Goal: Obtain resource: Obtain resource

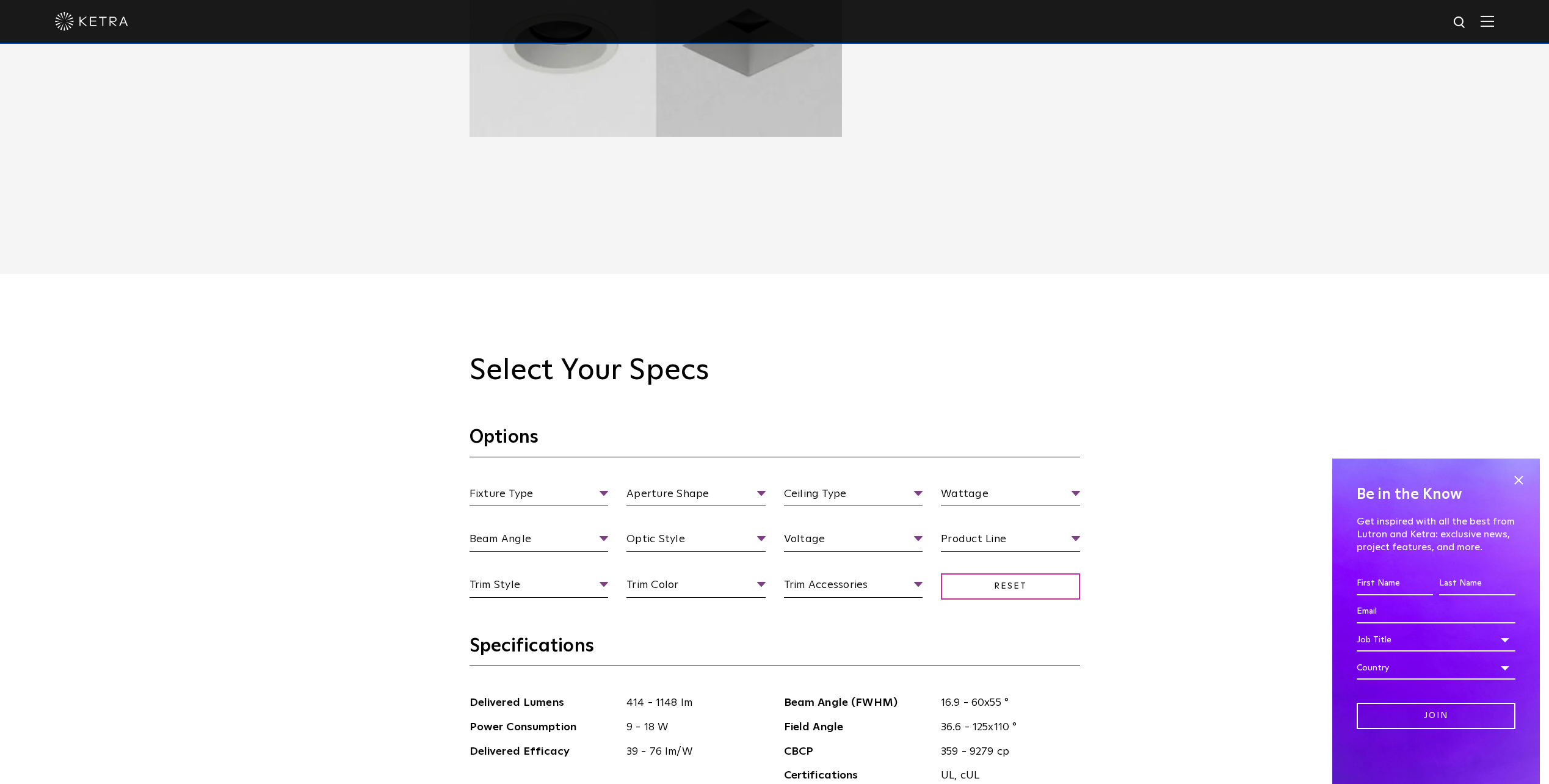
scroll to position [1160, 0]
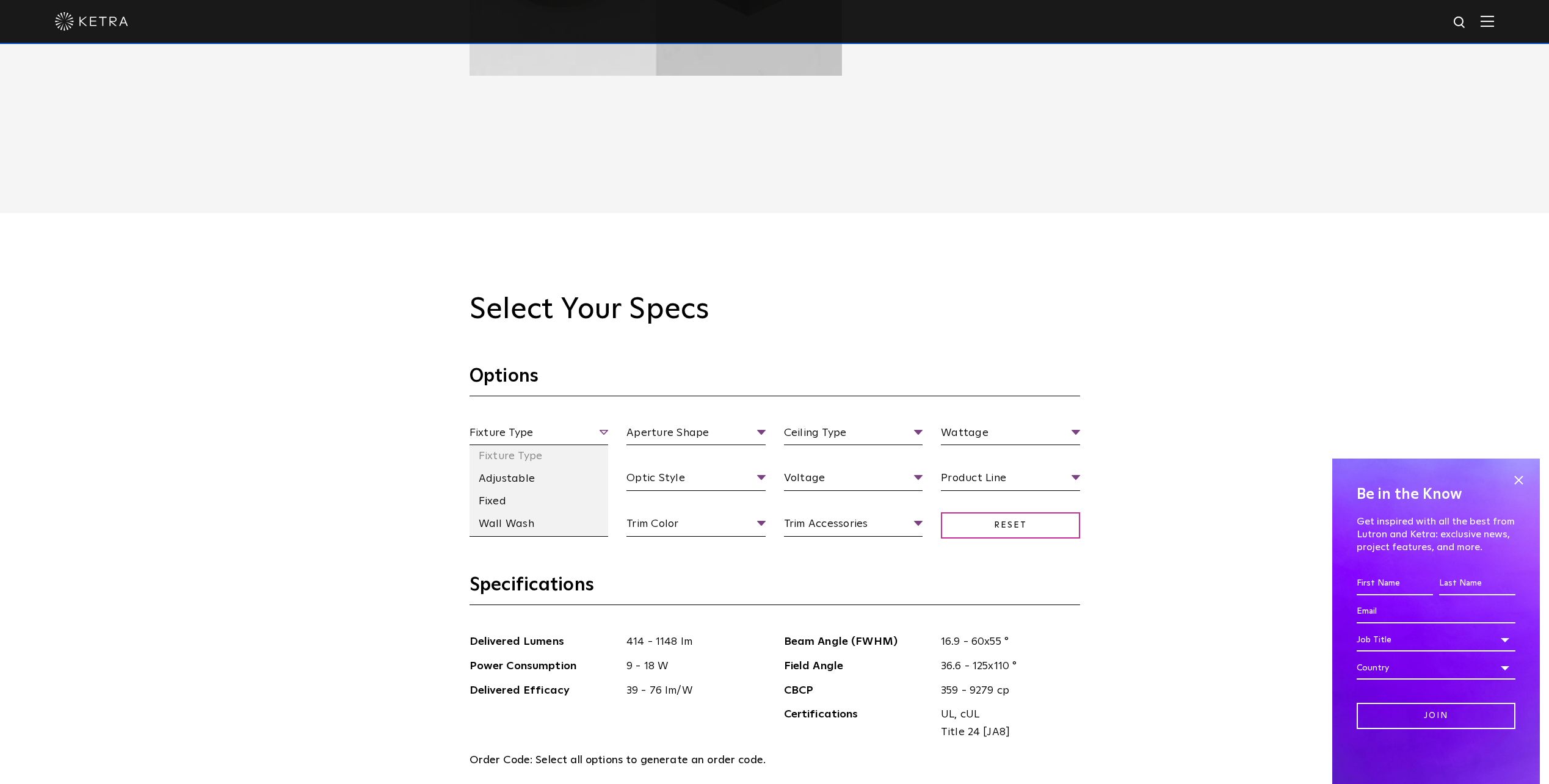
click at [603, 436] on span "Fixture Type" at bounding box center [539, 435] width 139 height 22
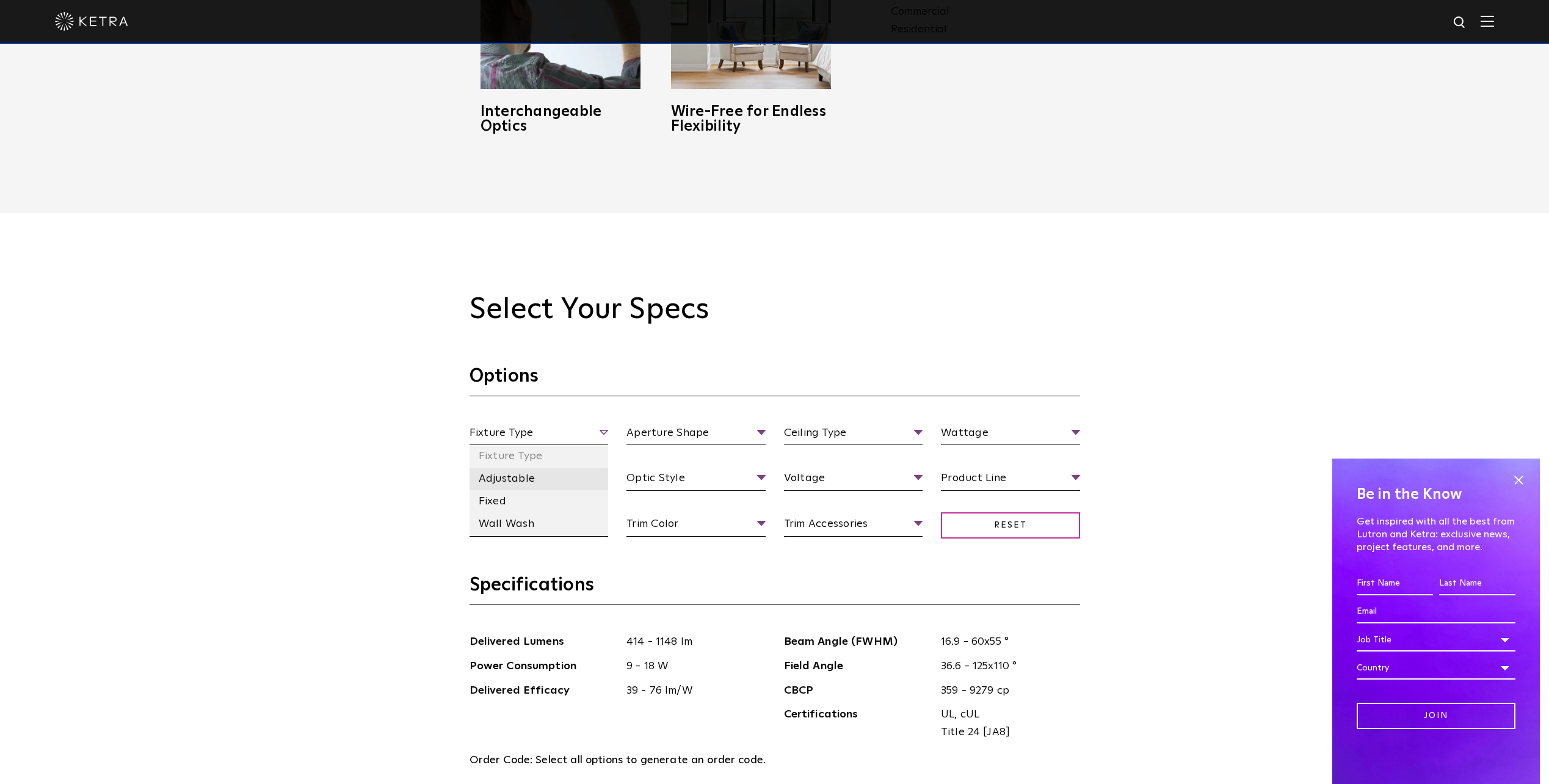
click at [525, 472] on li "Adjustable" at bounding box center [539, 478] width 139 height 22
click at [701, 430] on span "Aperture Shape" at bounding box center [696, 435] width 139 height 22
click at [666, 506] on li "Square" at bounding box center [696, 501] width 139 height 22
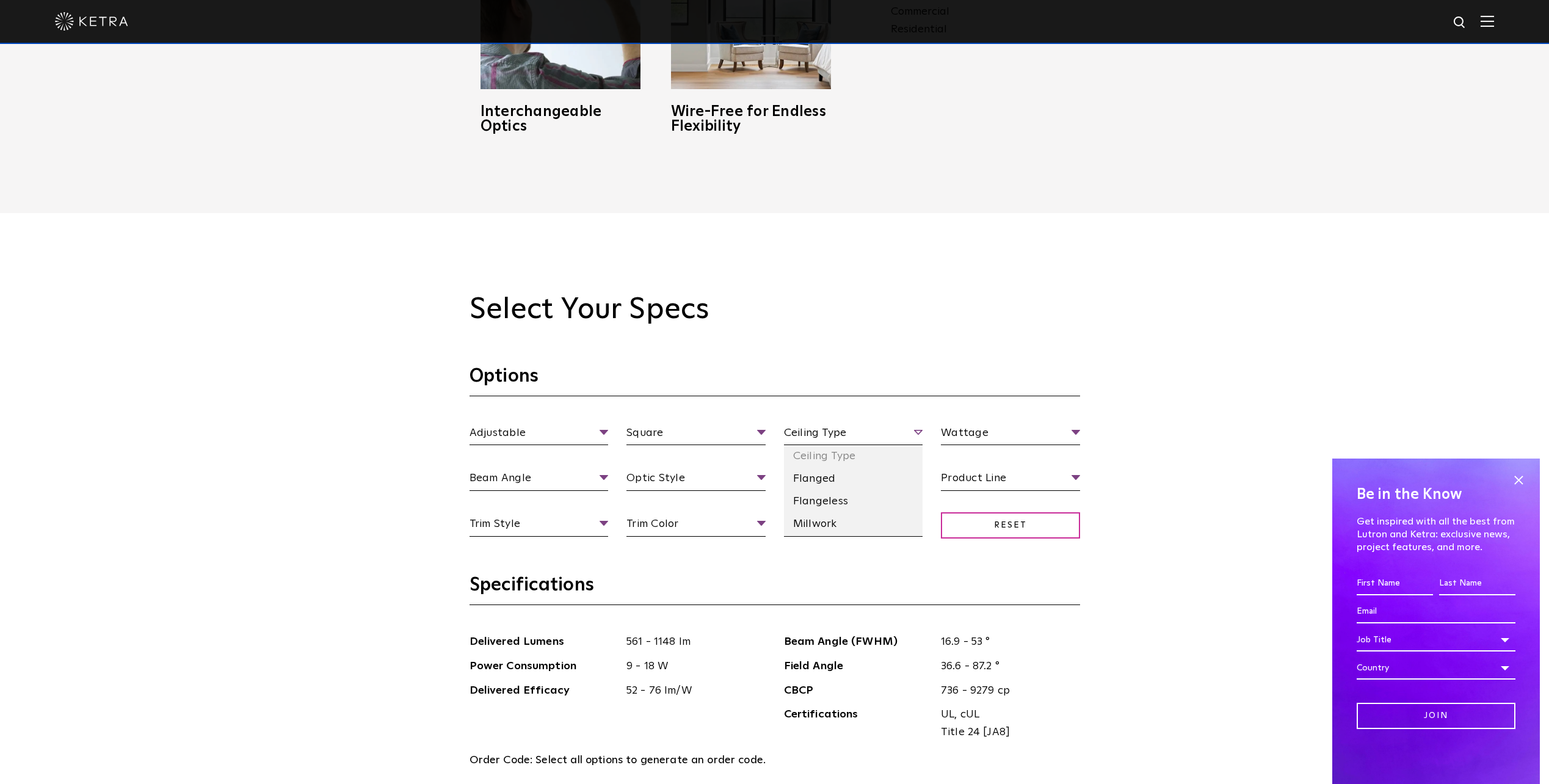
click at [830, 439] on span "Ceiling Type" at bounding box center [854, 435] width 139 height 22
click at [841, 491] on li "Flangeless" at bounding box center [854, 501] width 139 height 22
click at [986, 428] on span "Wattage" at bounding box center [1010, 435] width 139 height 22
click at [986, 493] on li "18 Watt" at bounding box center [1010, 501] width 139 height 22
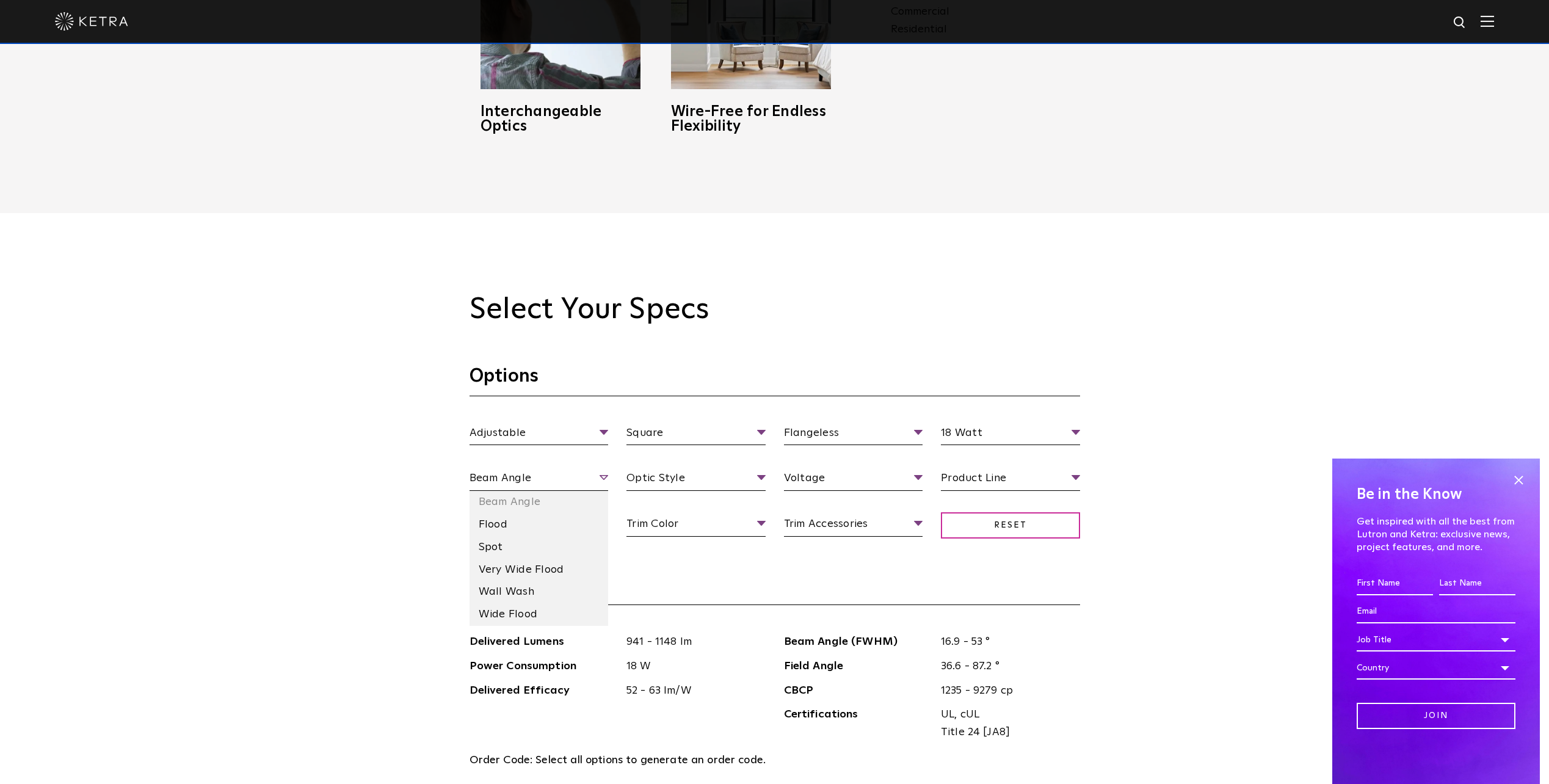
click at [599, 479] on span "Beam Angle" at bounding box center [539, 480] width 139 height 22
click at [502, 525] on li "Flood" at bounding box center [539, 524] width 139 height 22
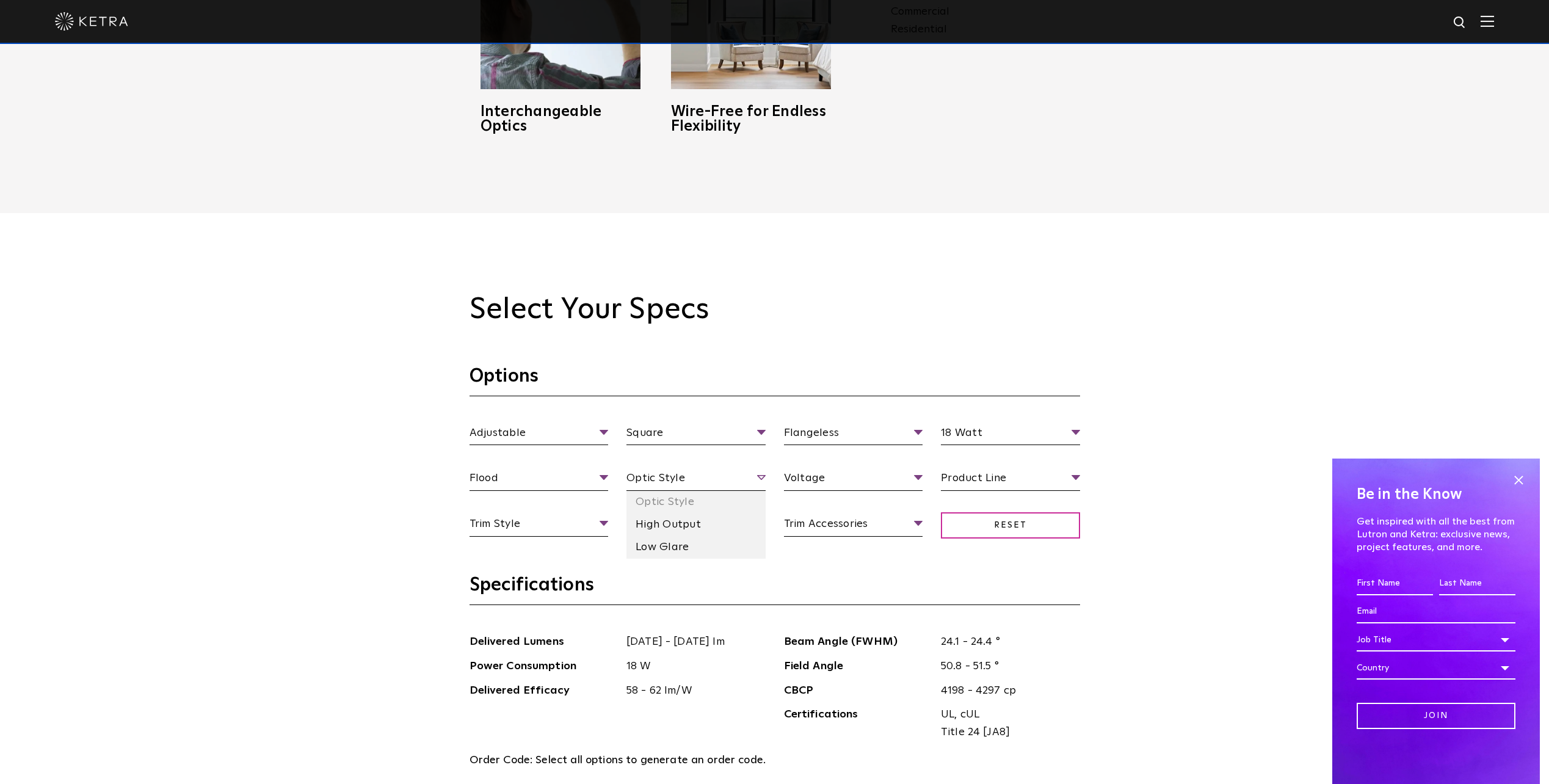
click at [678, 484] on span "Optic Style" at bounding box center [696, 480] width 139 height 22
click at [680, 526] on li "High Output" at bounding box center [696, 524] width 139 height 22
click at [829, 477] on span "Voltage" at bounding box center [854, 480] width 139 height 22
click at [822, 522] on li "120 V" at bounding box center [854, 524] width 139 height 22
click at [967, 476] on span "Product Line" at bounding box center [1010, 480] width 139 height 22
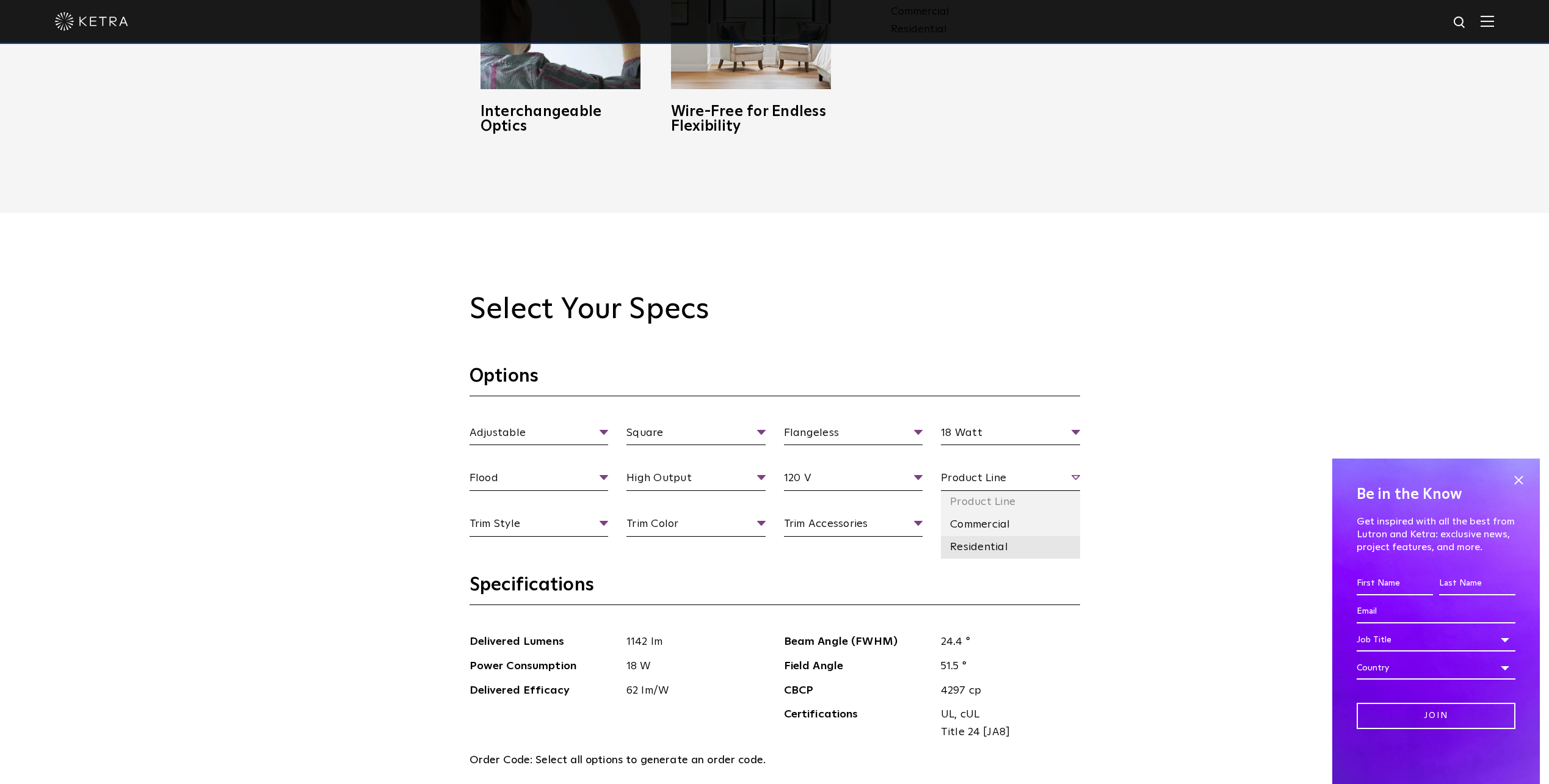
click at [976, 542] on li "Residential" at bounding box center [1010, 547] width 139 height 22
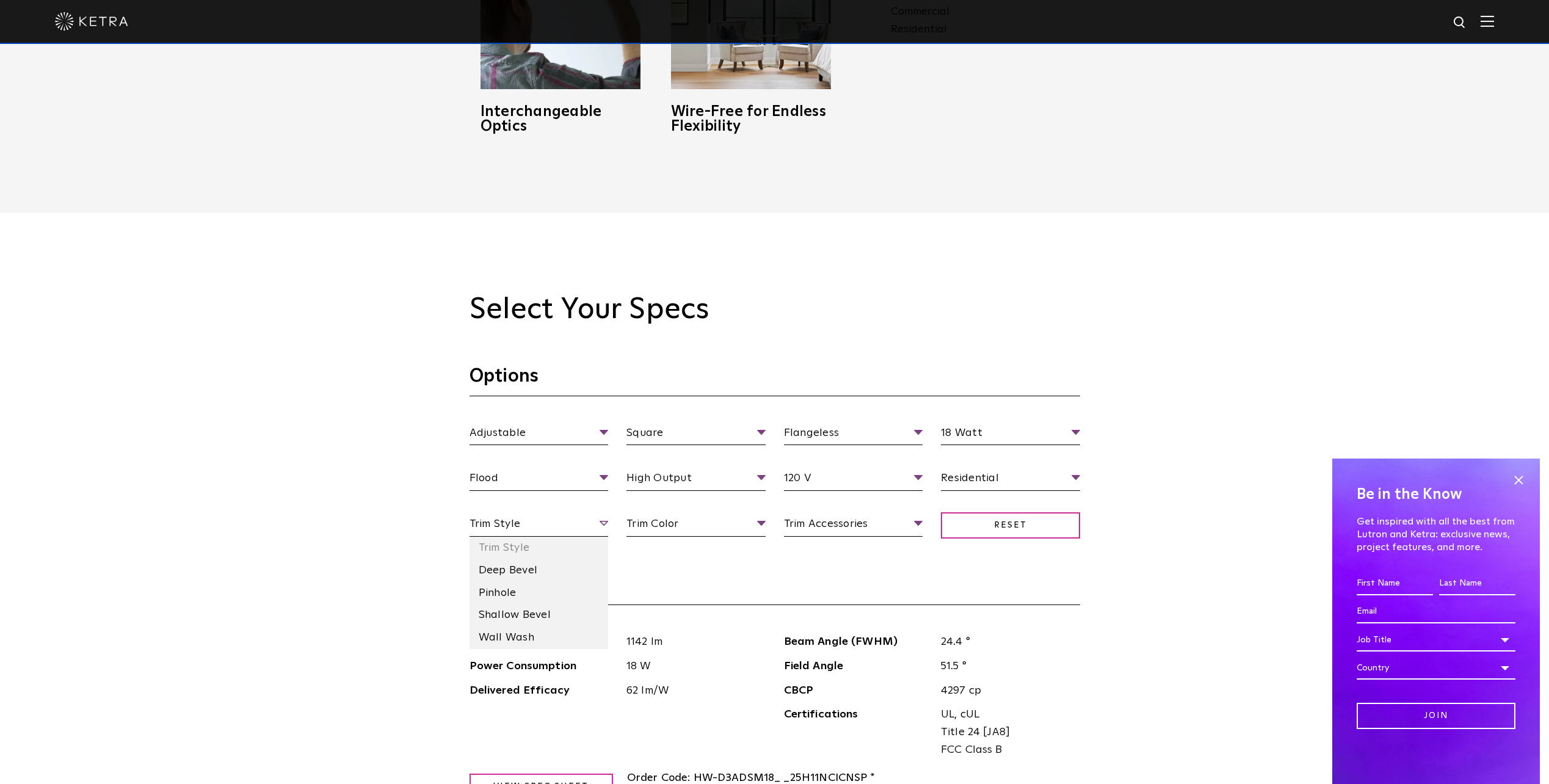
click at [550, 532] on span "Trim Style" at bounding box center [539, 526] width 139 height 22
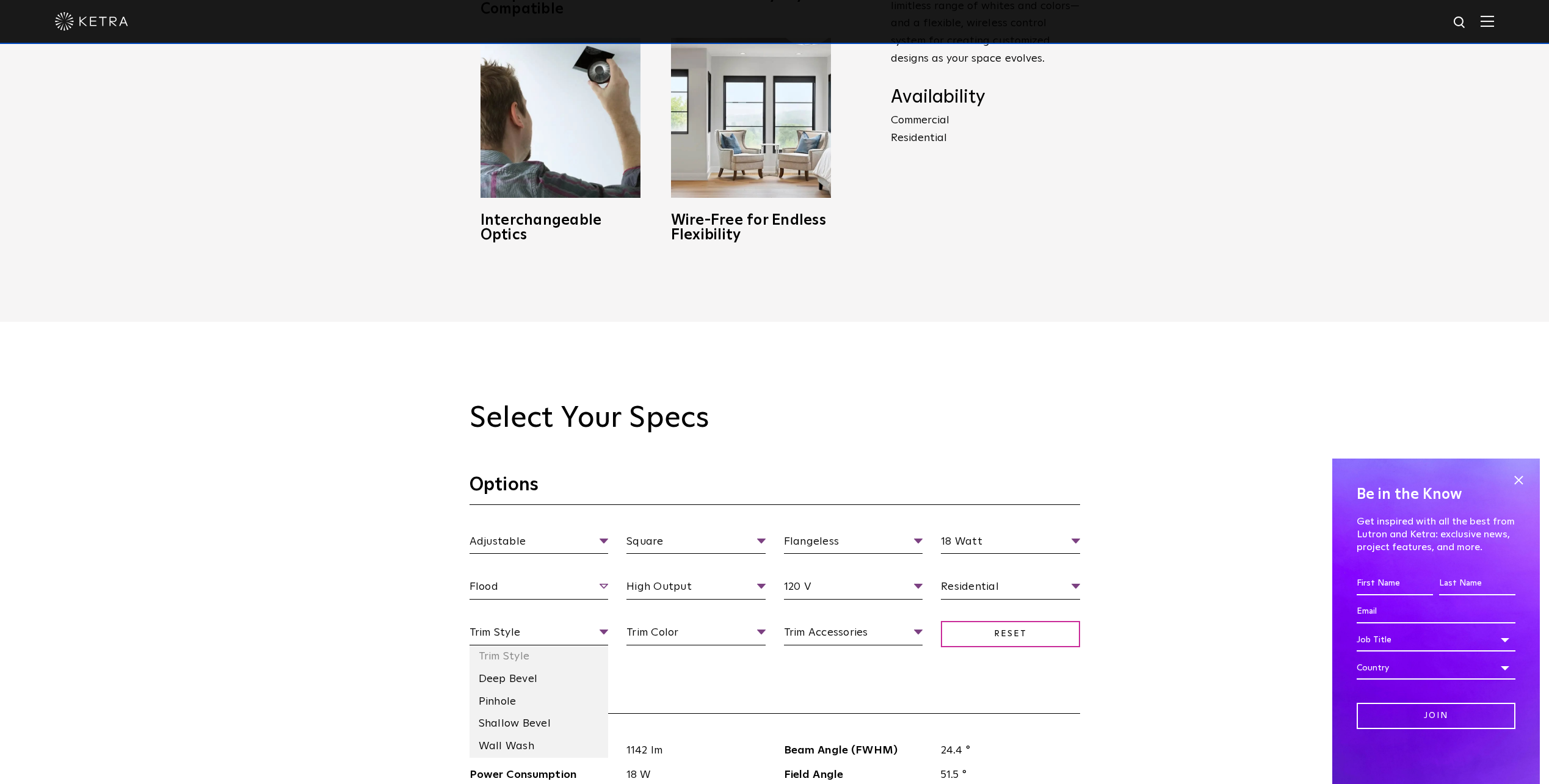
scroll to position [1038, 0]
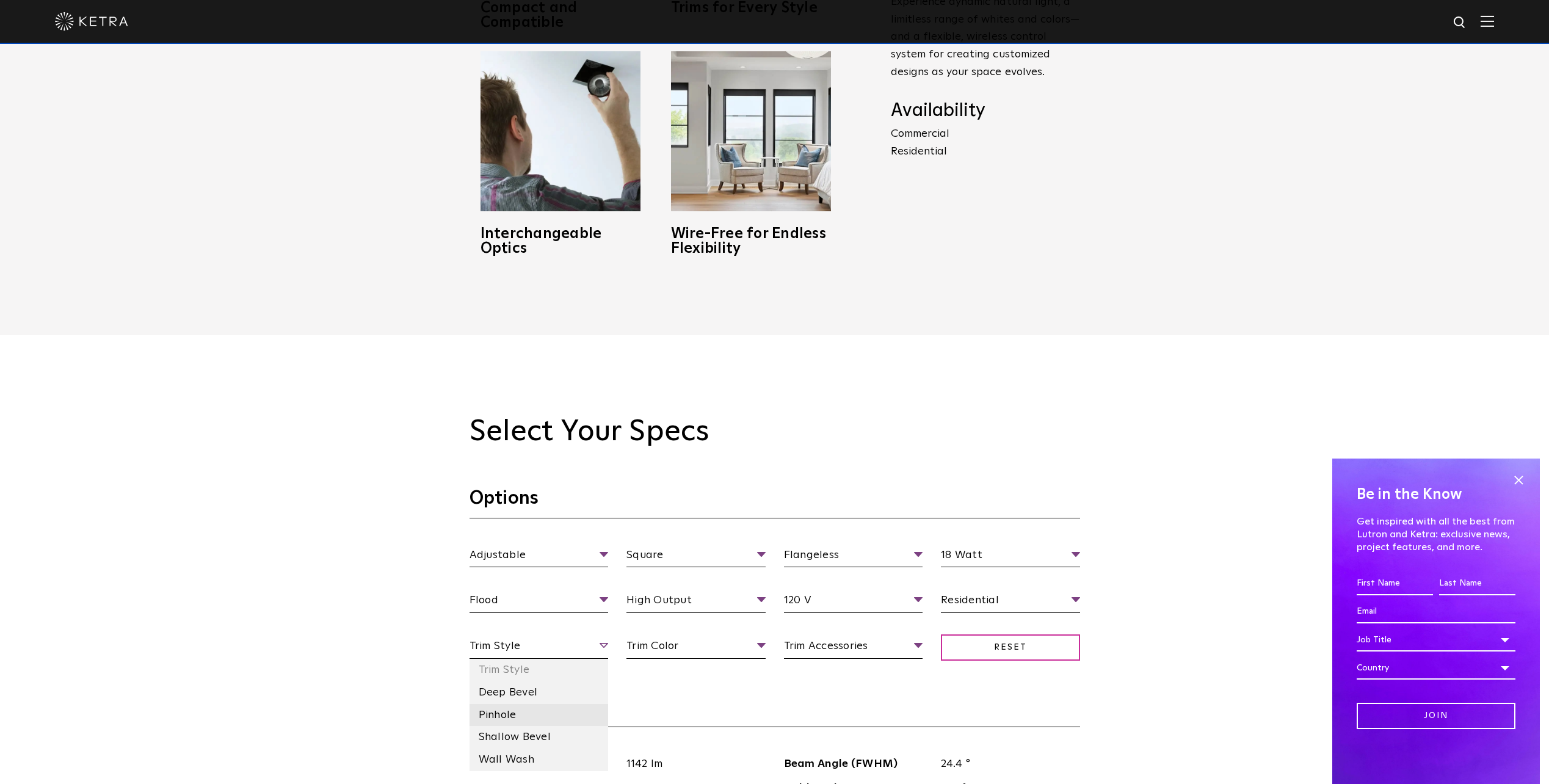
click at [516, 708] on li "Pinhole" at bounding box center [539, 714] width 139 height 22
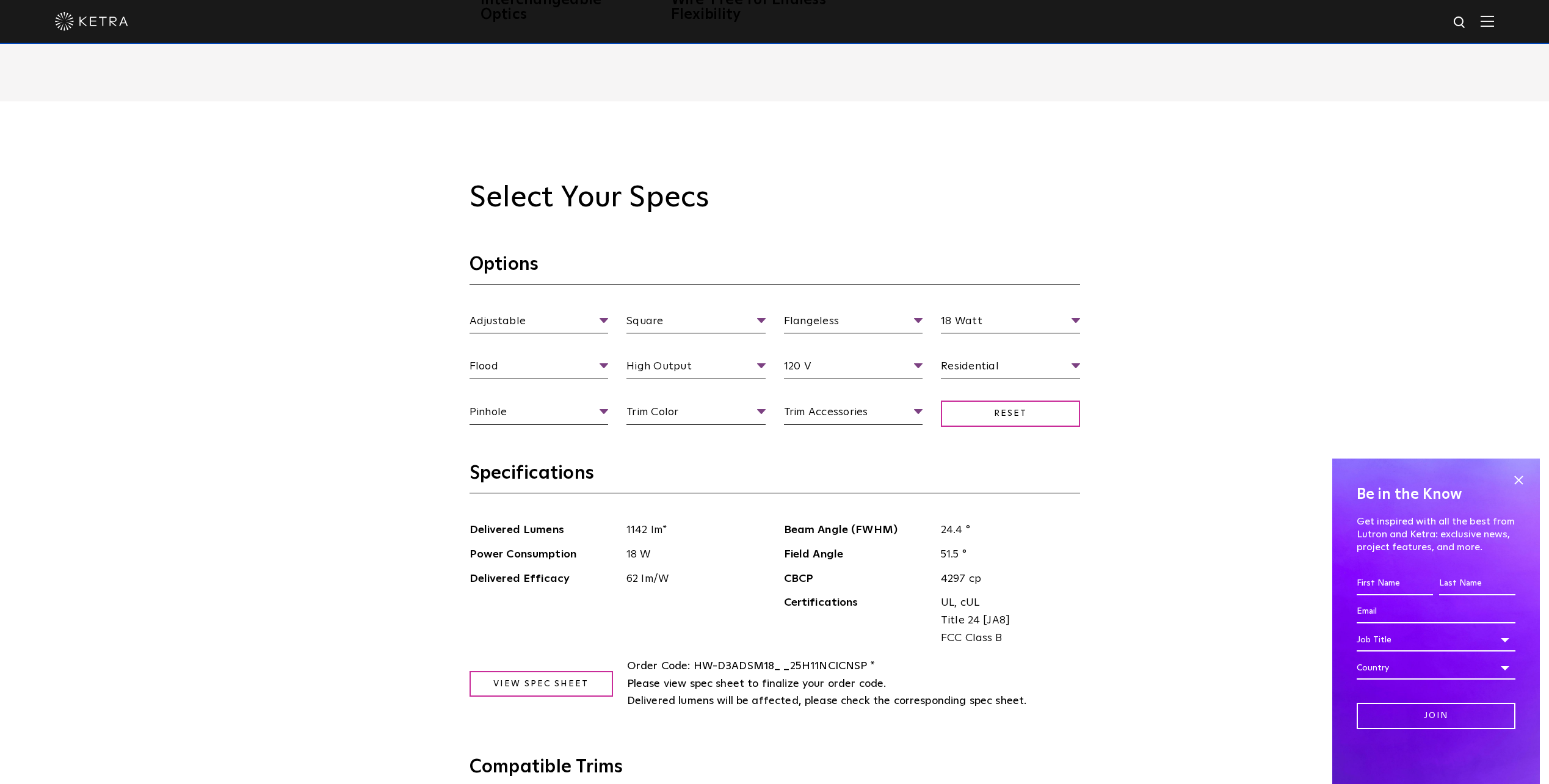
scroll to position [1282, 0]
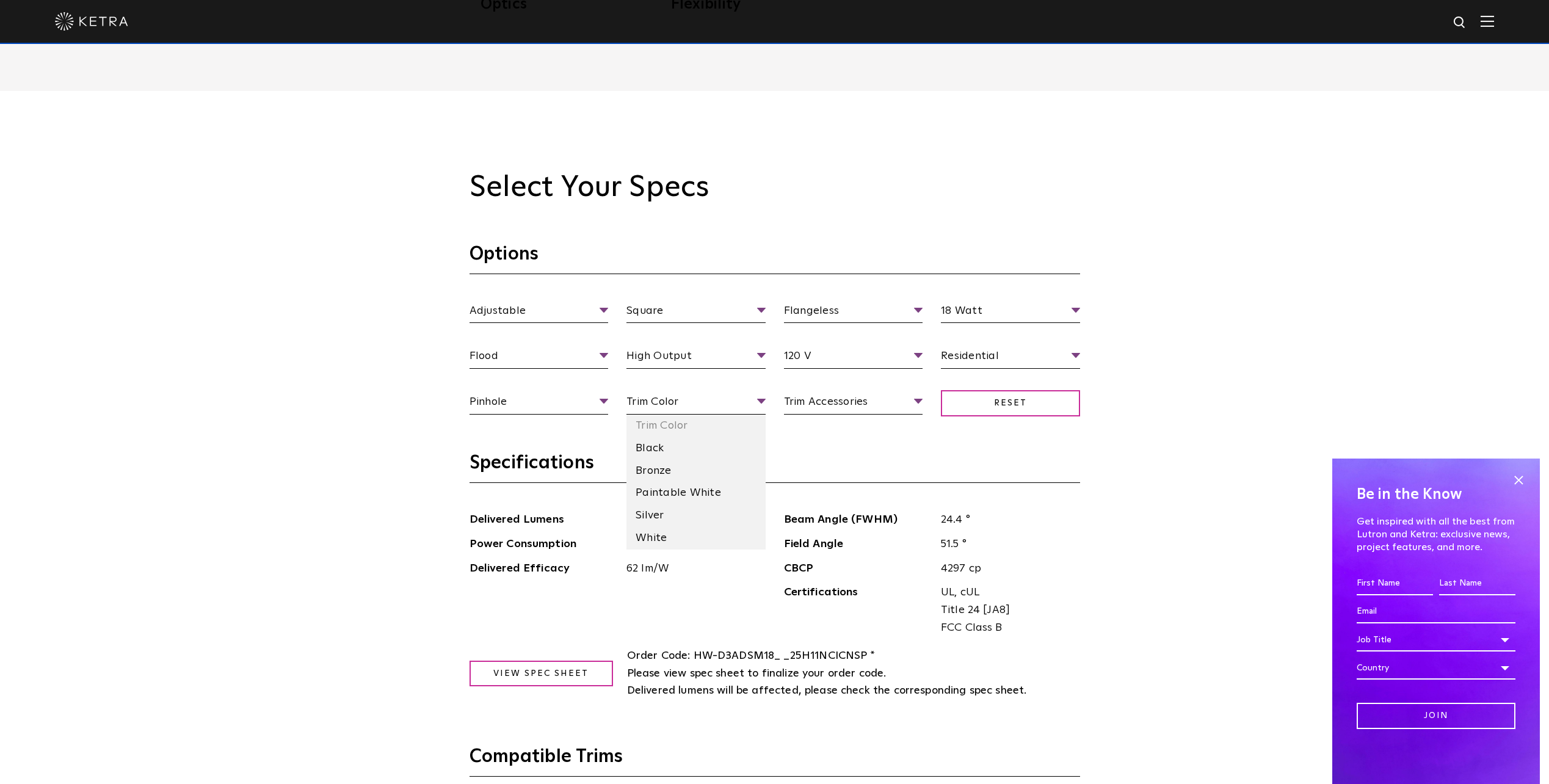
click at [699, 393] on div "Adjustable Fixture Type Adjustable Fixed Wall Wash Square Aperture [GEOGRAPHIC_…" at bounding box center [774, 370] width 629 height 137
click at [696, 398] on span "Trim Color" at bounding box center [696, 404] width 139 height 22
click at [661, 533] on li "White" at bounding box center [696, 538] width 139 height 22
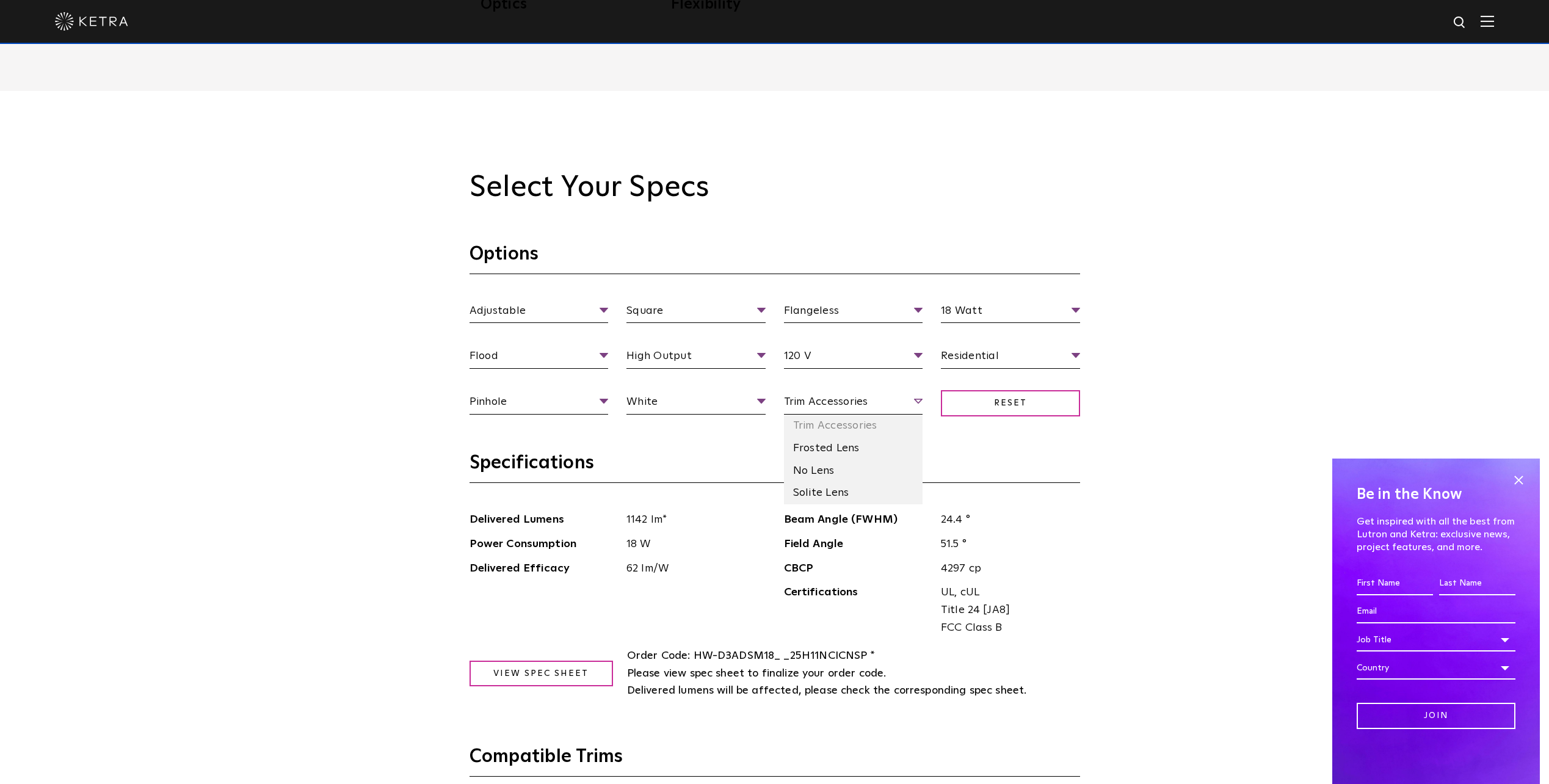
click at [821, 408] on span "Trim Accessories" at bounding box center [854, 404] width 139 height 22
click at [824, 472] on li "No Lens" at bounding box center [854, 471] width 139 height 22
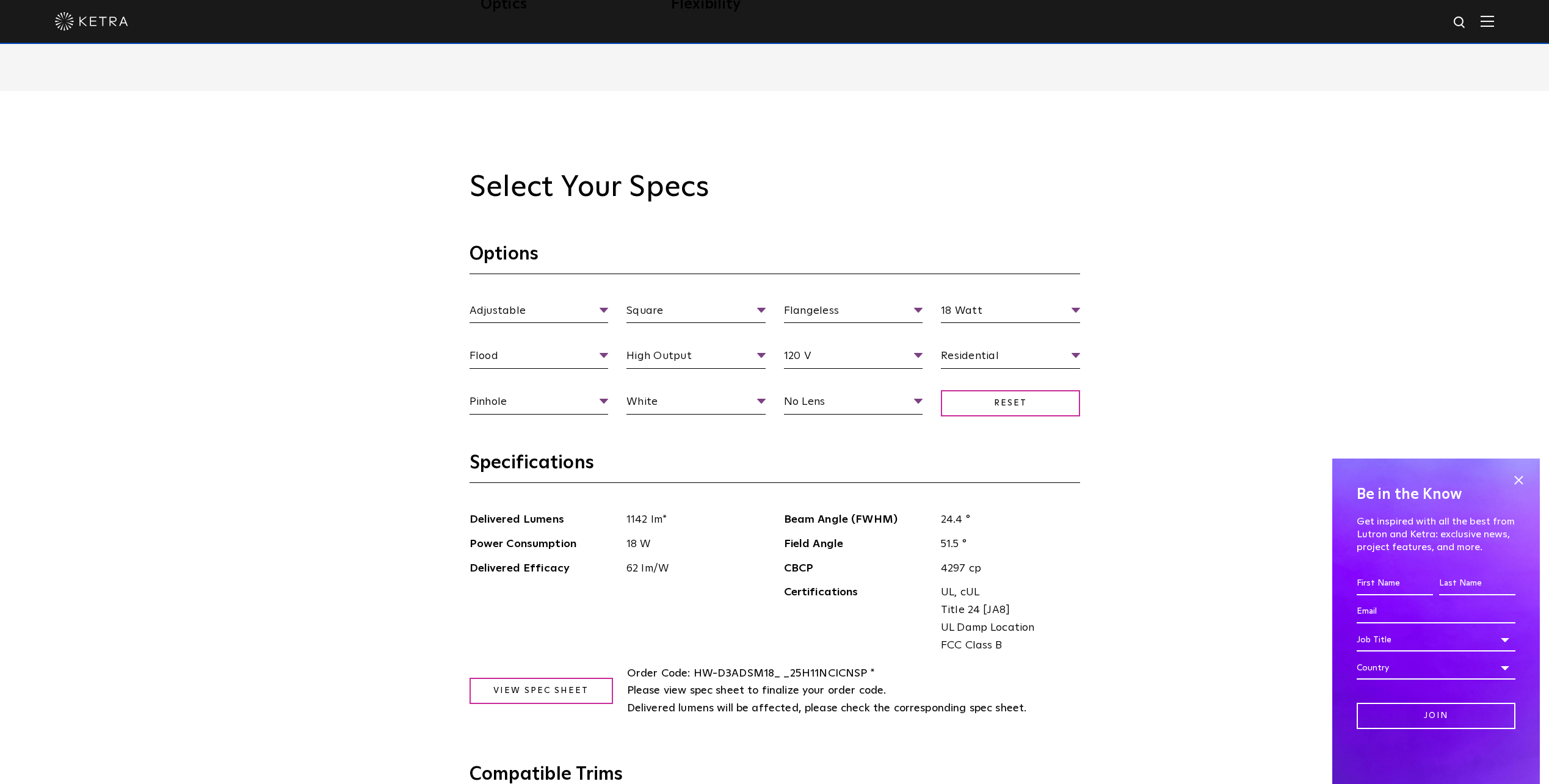
click at [908, 448] on section "Options Adjustable Fixture Type Adjustable Fixed Wall Wash Square Aperture [GEO…" at bounding box center [774, 346] width 611 height 209
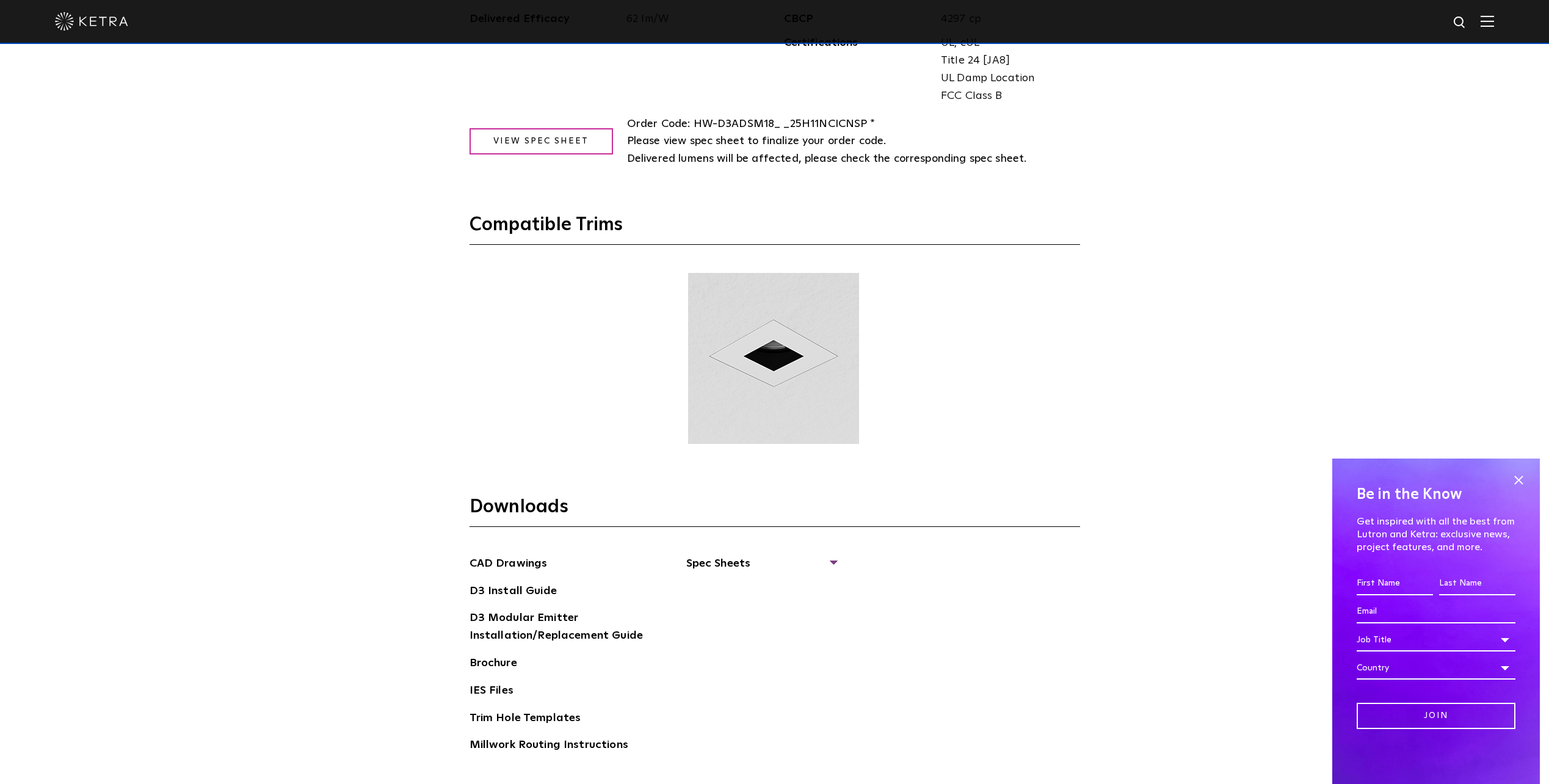
scroll to position [1465, 0]
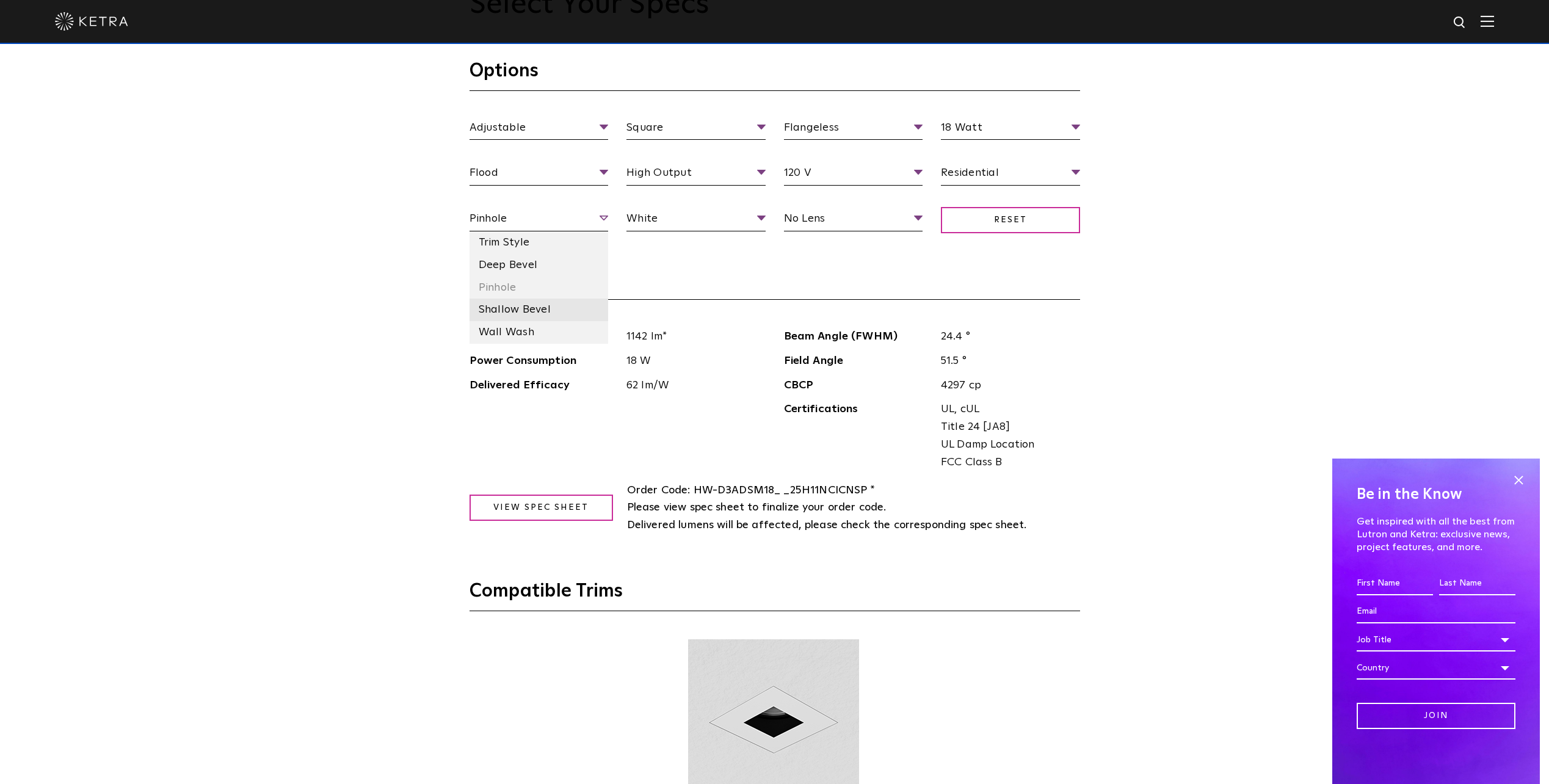
click at [540, 306] on li "Shallow Bevel" at bounding box center [539, 309] width 139 height 22
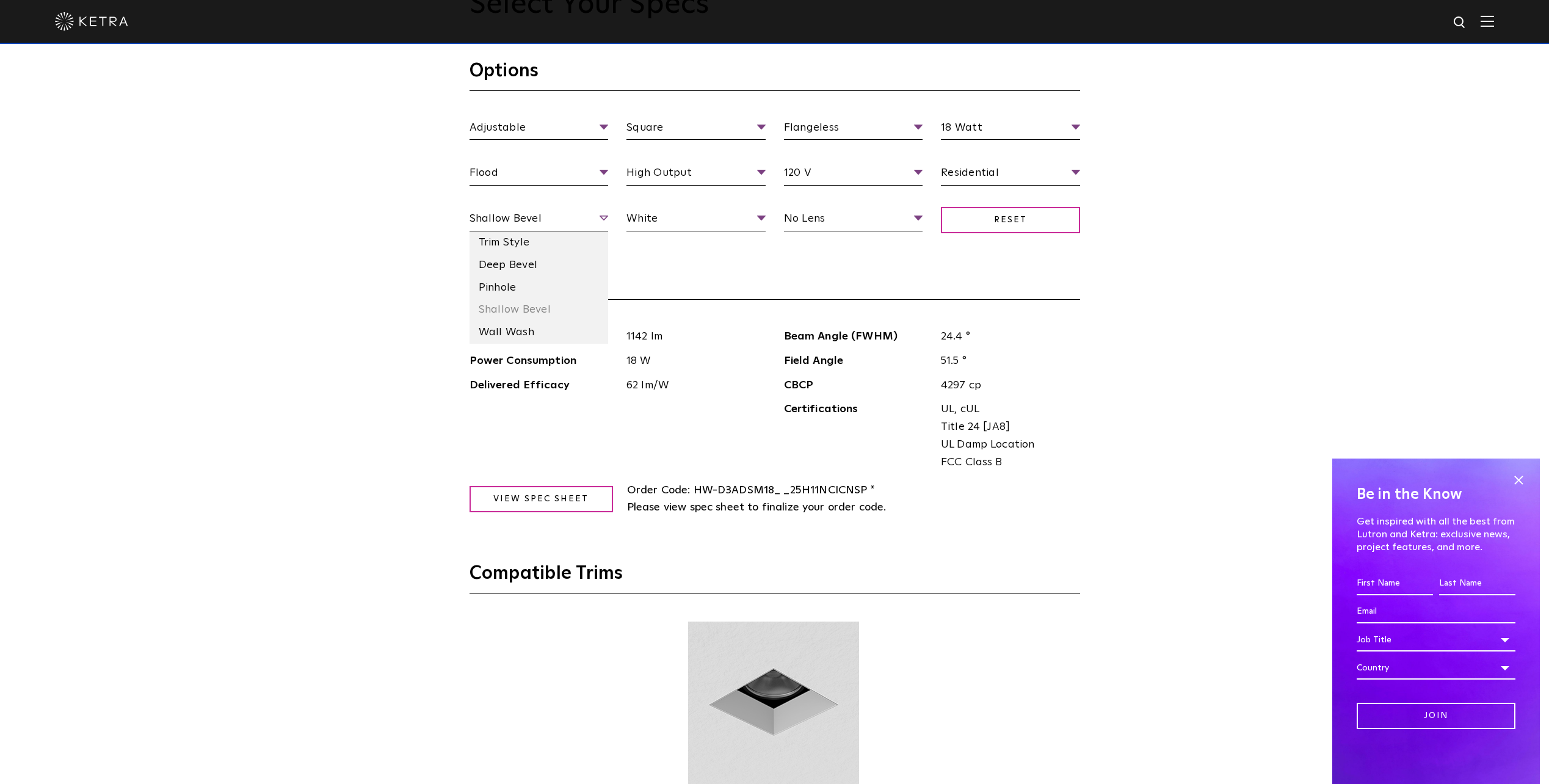
click at [530, 221] on span "Shallow Bevel" at bounding box center [539, 220] width 139 height 22
click at [530, 263] on li "Deep Bevel" at bounding box center [539, 264] width 139 height 22
click at [535, 221] on span "Deep Bevel" at bounding box center [539, 220] width 139 height 22
click at [527, 325] on li "Wall Wash" at bounding box center [539, 332] width 139 height 22
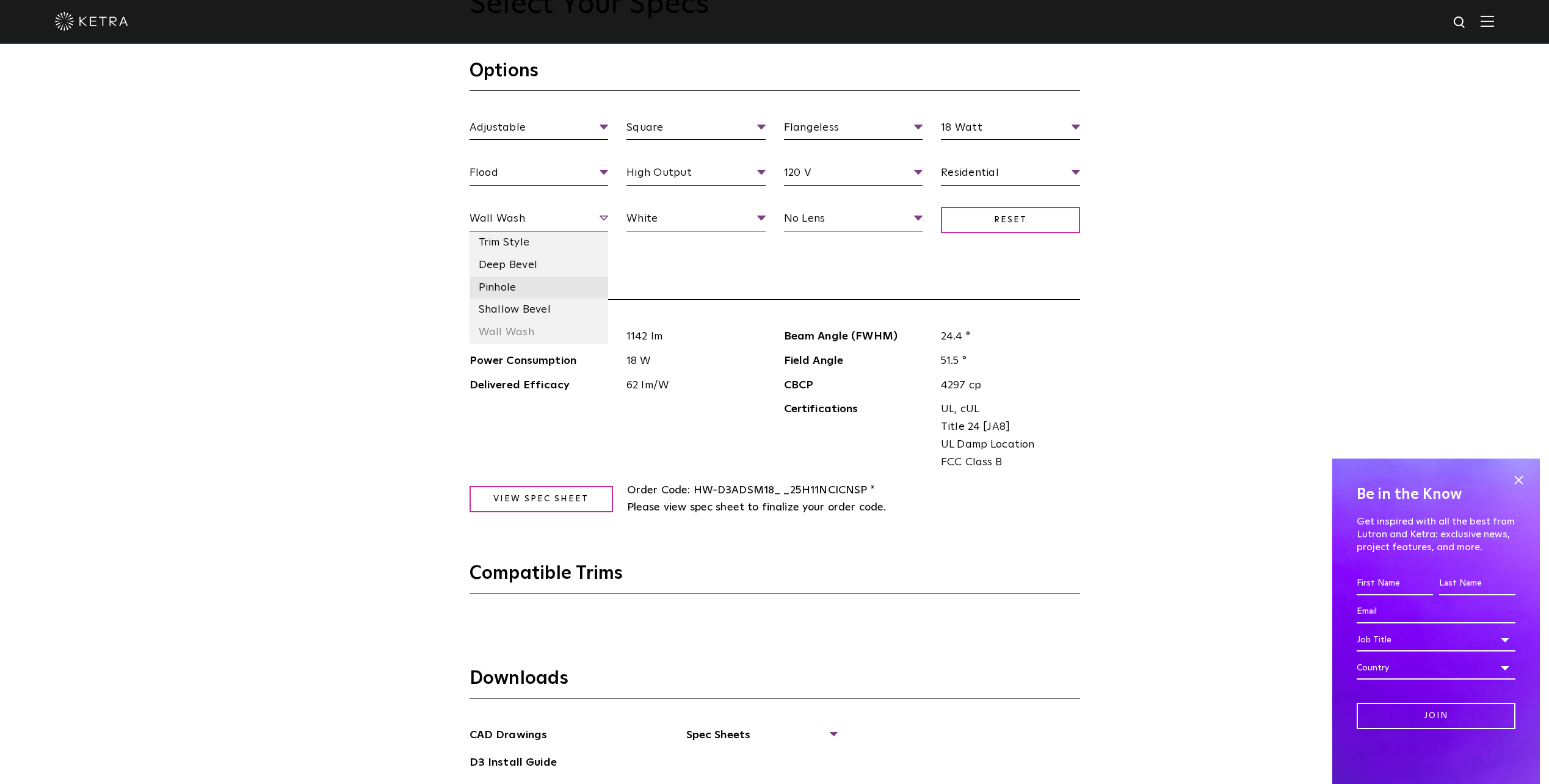
click at [520, 283] on li "Pinhole" at bounding box center [539, 288] width 139 height 22
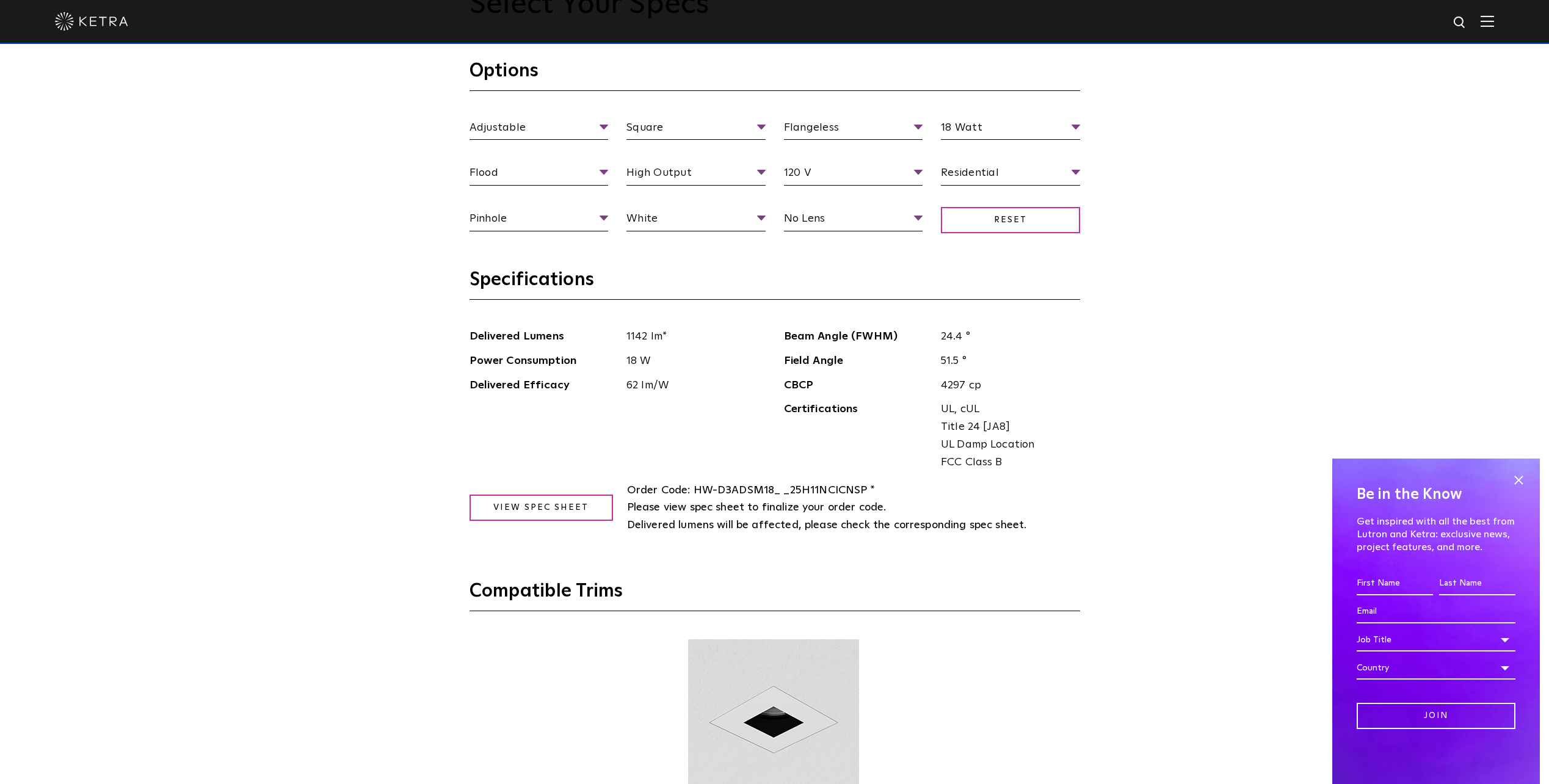
click at [383, 349] on div "Select Your Specs Options Adjustable Fixture Type Adjustable Fixed Wall Wash Sq…" at bounding box center [774, 564] width 1549 height 1314
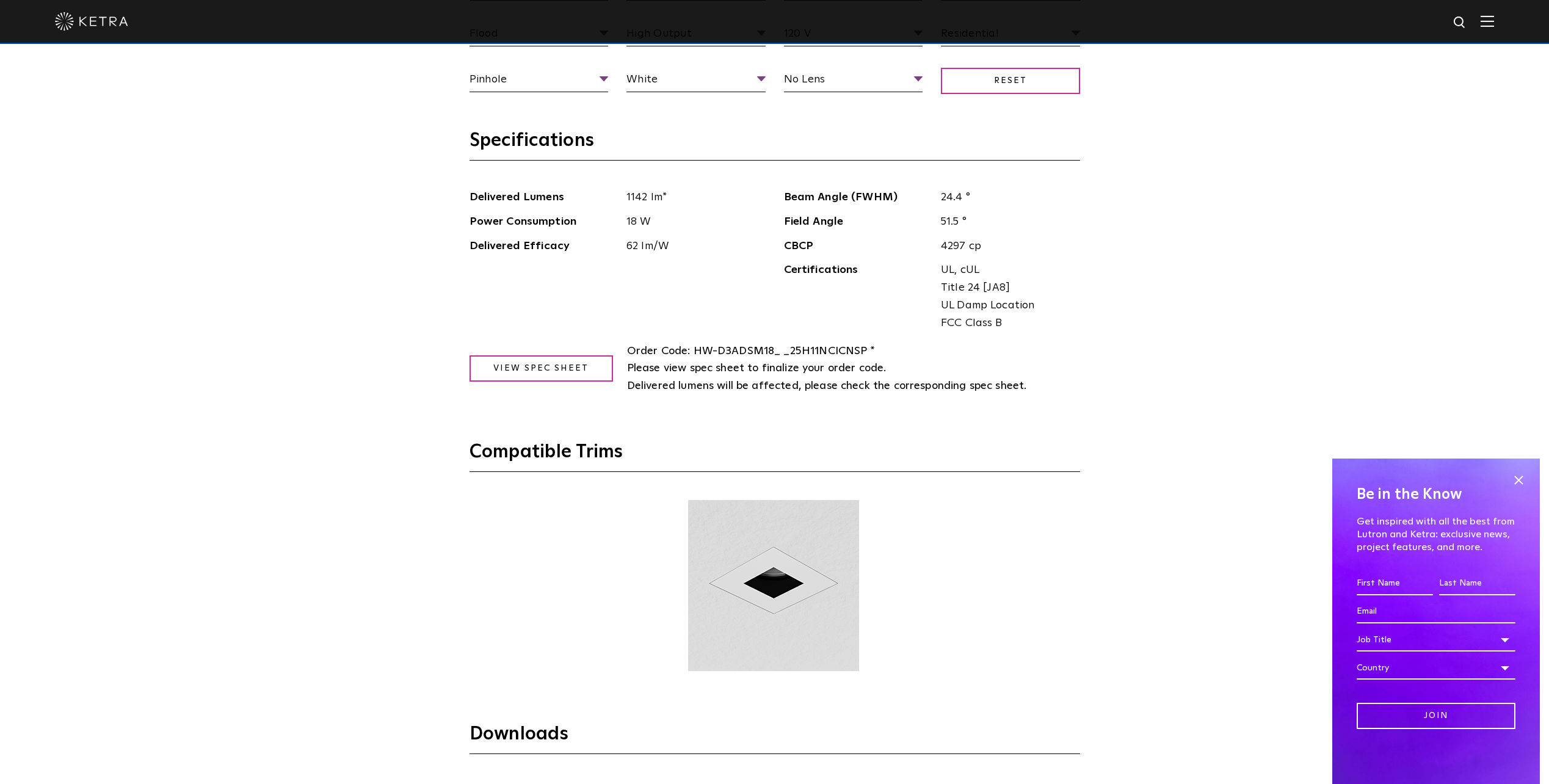
scroll to position [1648, 0]
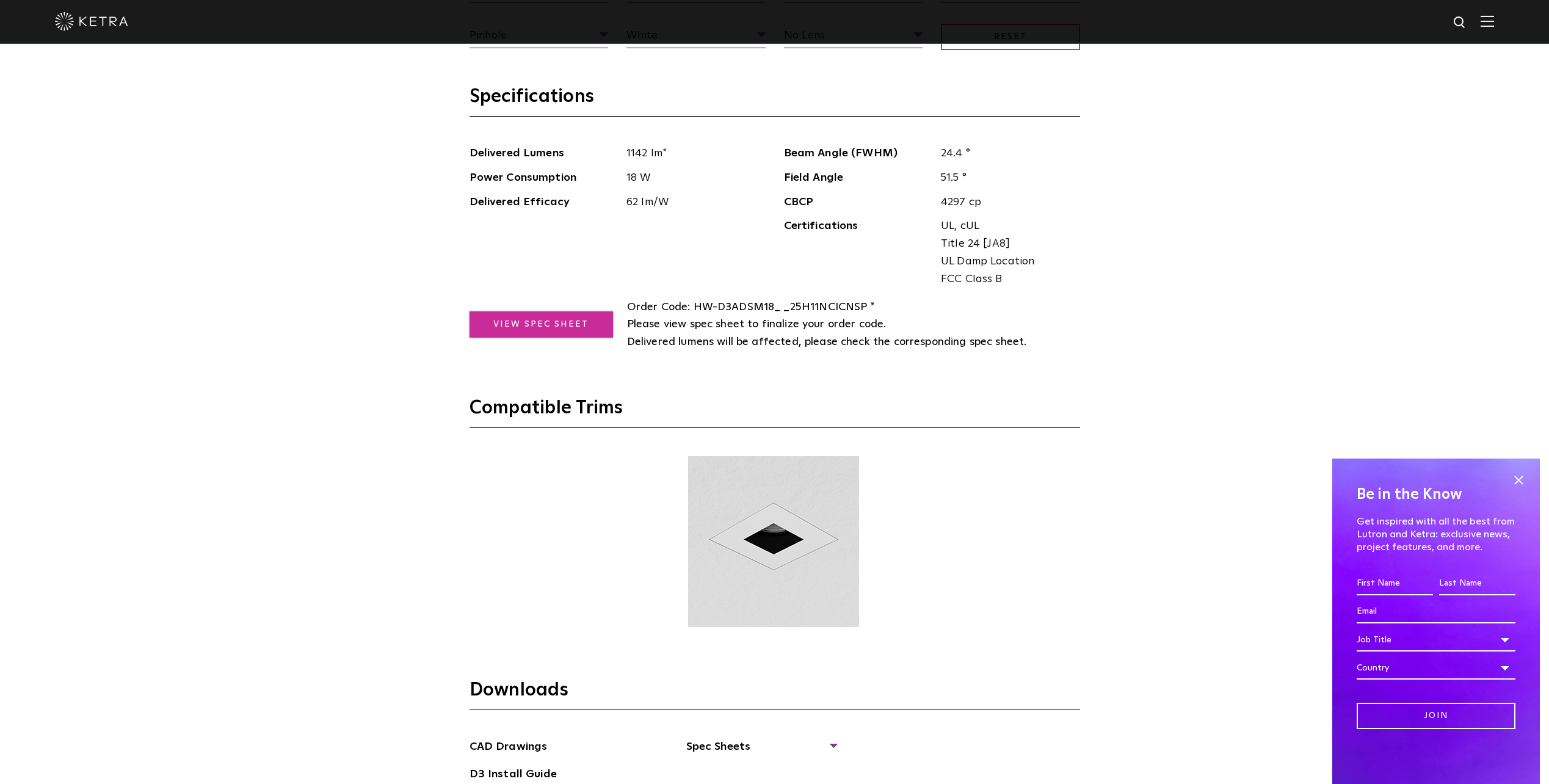
click at [569, 332] on link "View Spec Sheet" at bounding box center [540, 325] width 143 height 27
